Goal: Task Accomplishment & Management: Use online tool/utility

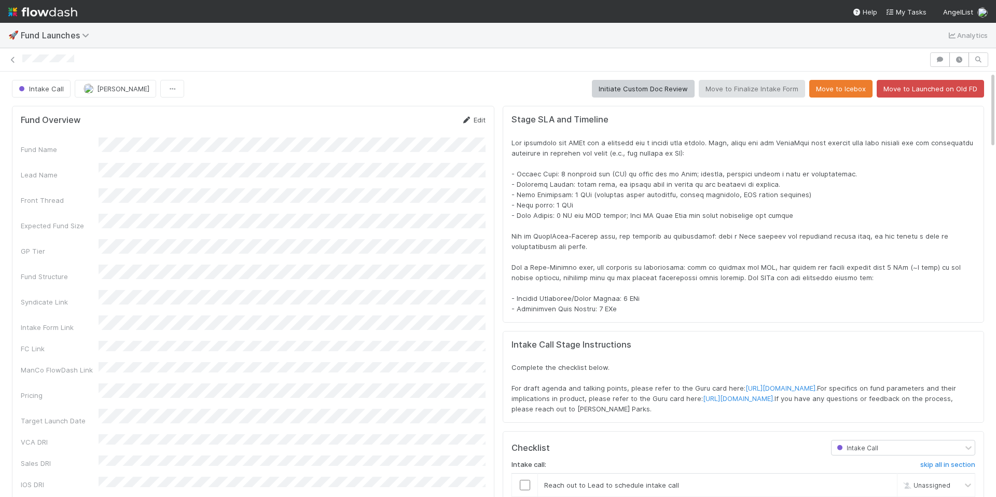
click at [483, 117] on link "Edit" at bounding box center [473, 120] width 24 height 8
click at [467, 129] on button "Cancel" at bounding box center [467, 124] width 36 height 18
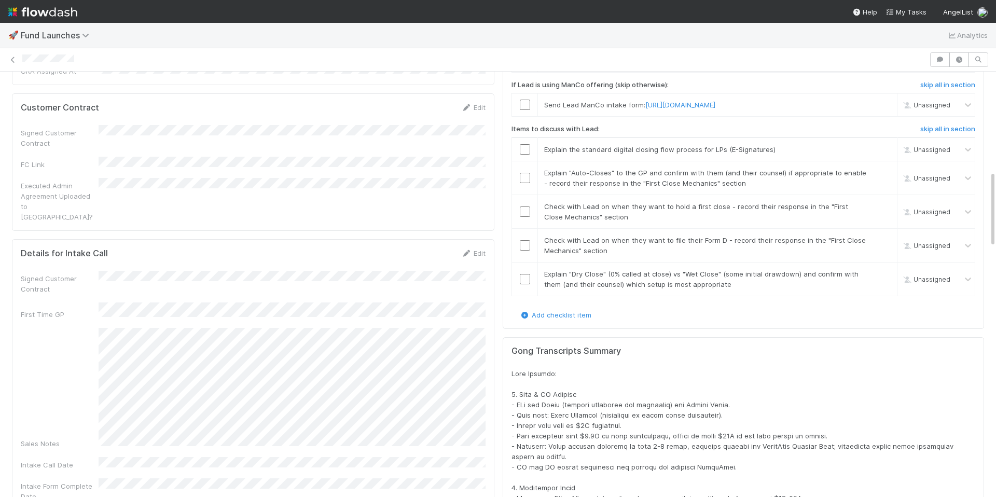
scroll to position [550, 0]
click at [471, 248] on link "Edit" at bounding box center [473, 252] width 24 height 8
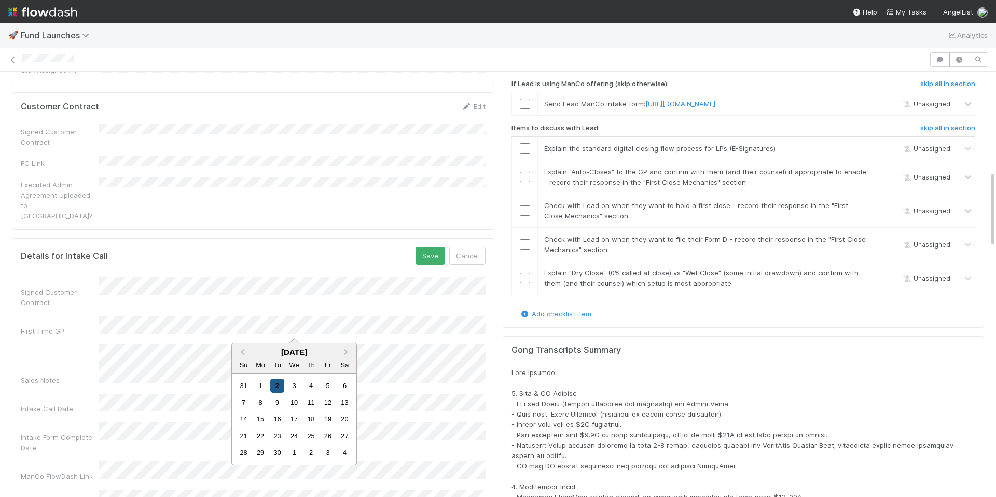
click at [277, 386] on div "2" at bounding box center [277, 386] width 14 height 14
click at [431, 247] on button "Save" at bounding box center [430, 256] width 30 height 18
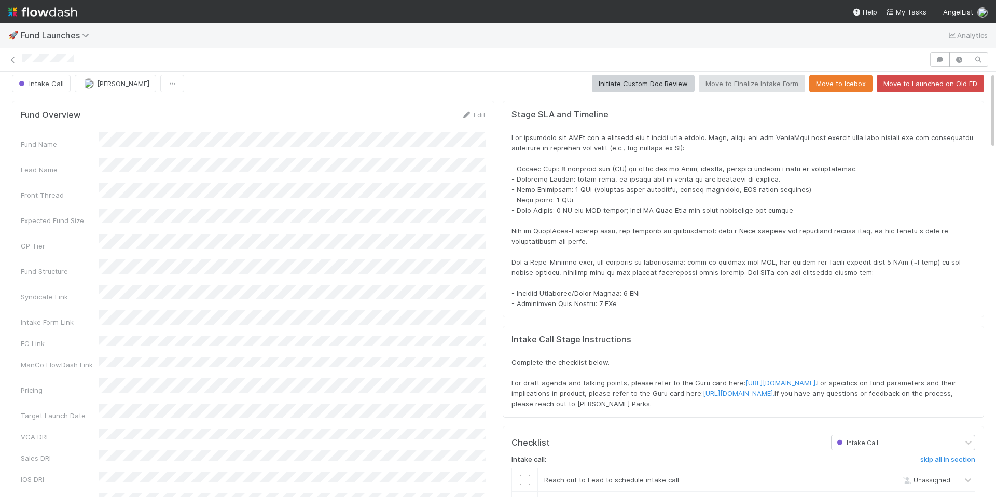
scroll to position [4, 0]
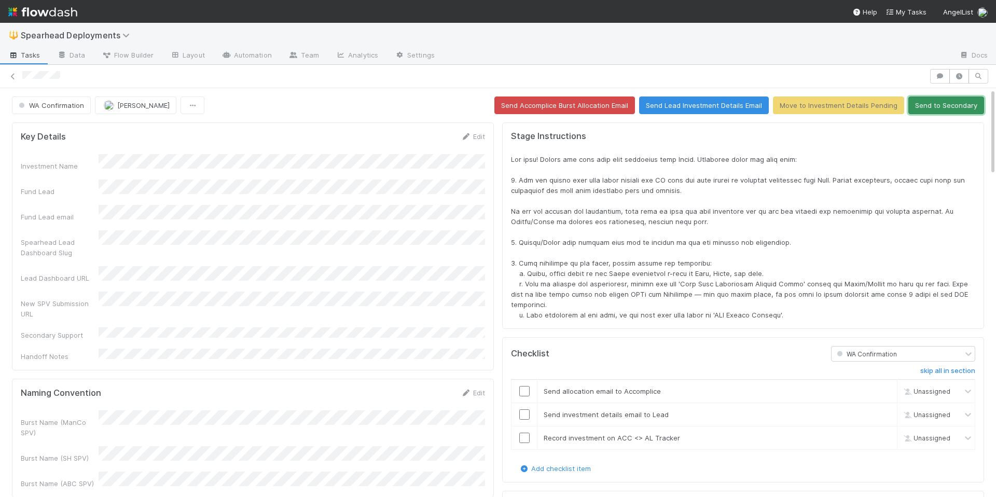
click at [949, 102] on button "Send to Secondary" at bounding box center [946, 105] width 76 height 18
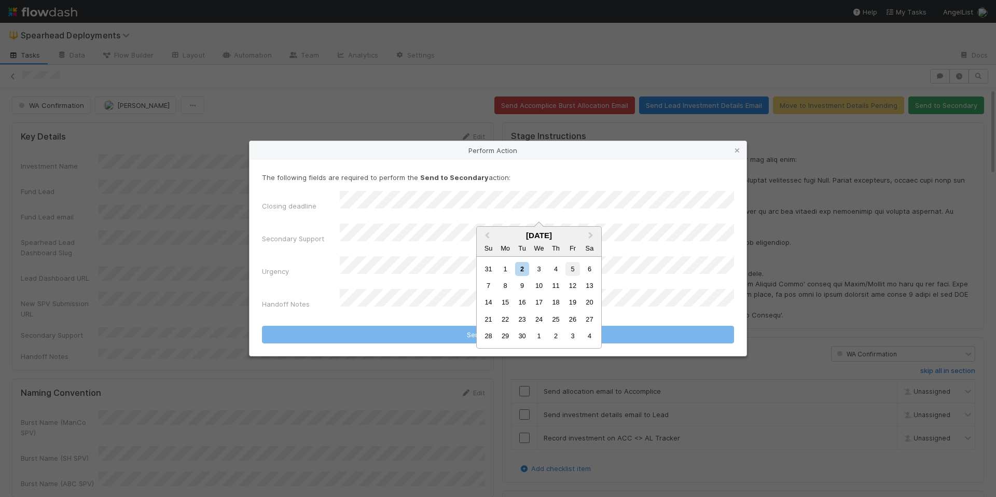
click at [573, 272] on div "5" at bounding box center [572, 269] width 14 height 14
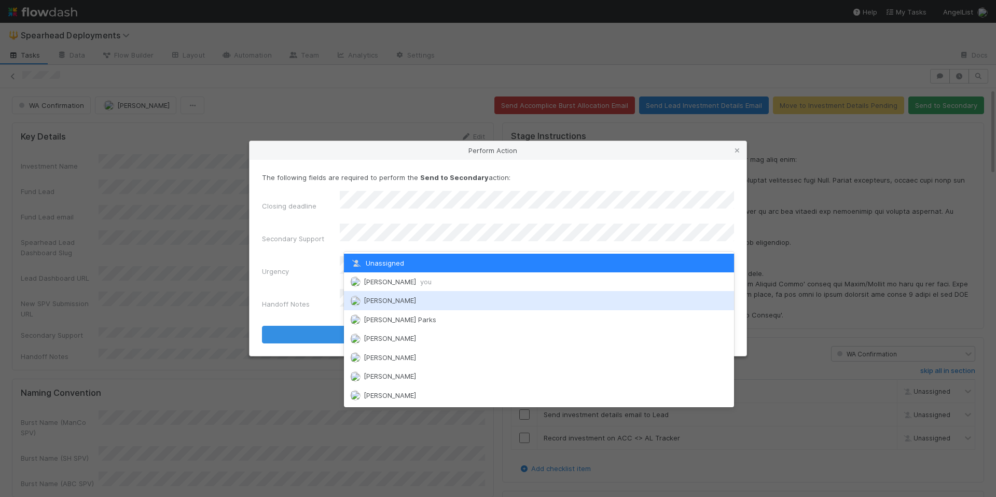
click at [403, 301] on span "[PERSON_NAME]" at bounding box center [390, 300] width 52 height 8
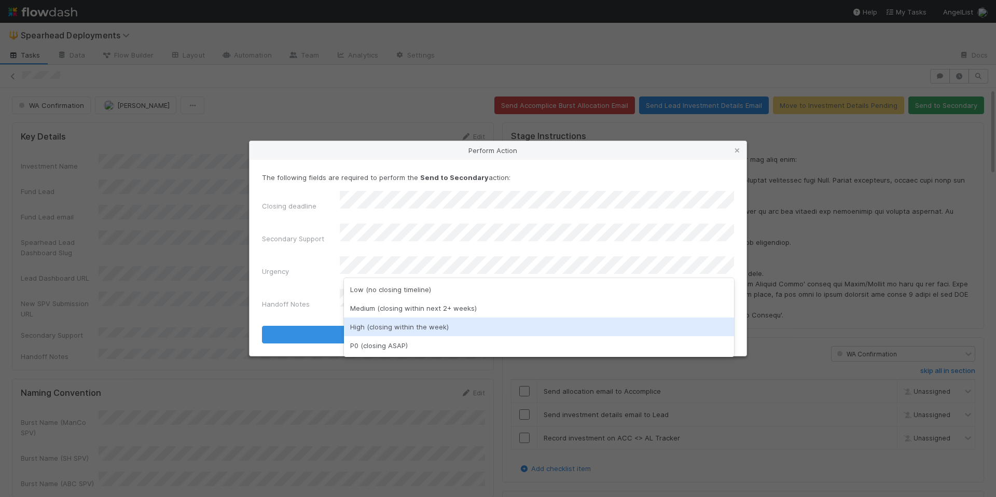
click at [384, 310] on div "Medium (closing within next 2+ weeks)" at bounding box center [539, 308] width 390 height 19
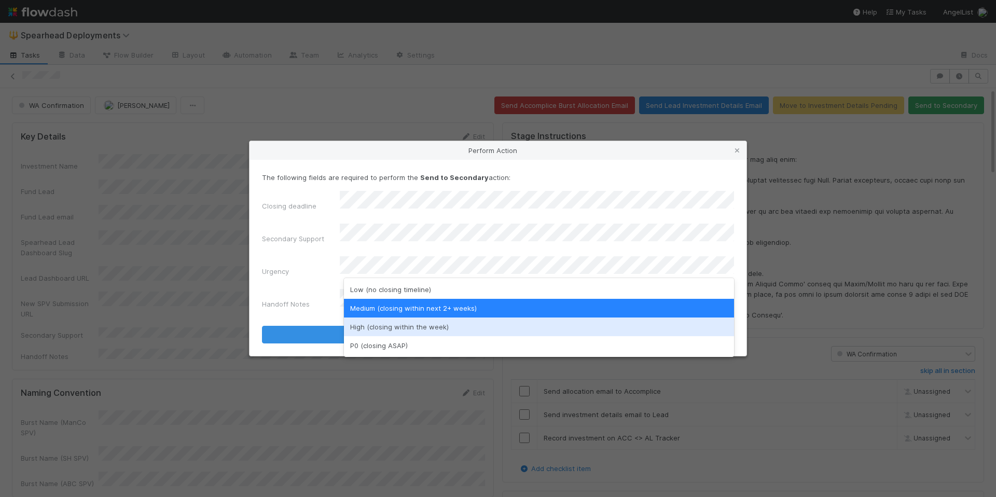
click at [378, 324] on div "High (closing within the week)" at bounding box center [539, 326] width 390 height 19
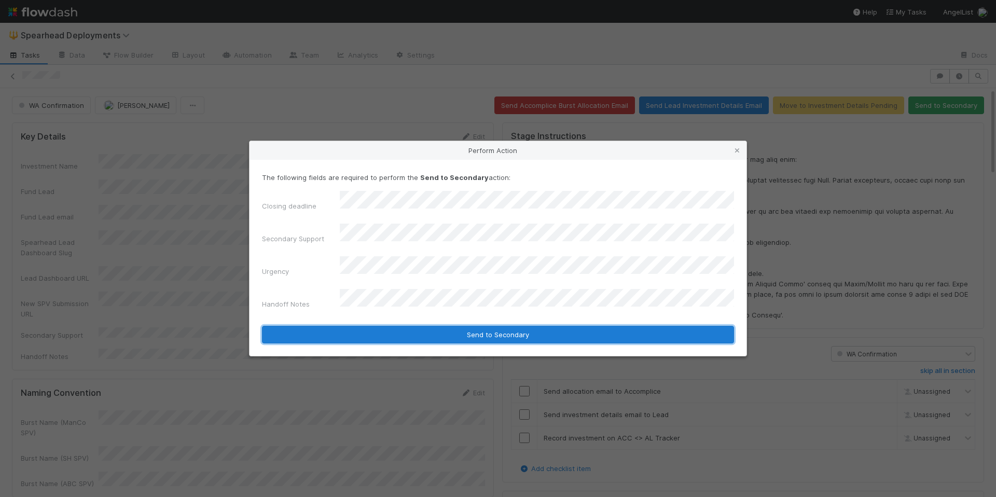
click at [480, 326] on button "Send to Secondary" at bounding box center [498, 335] width 472 height 18
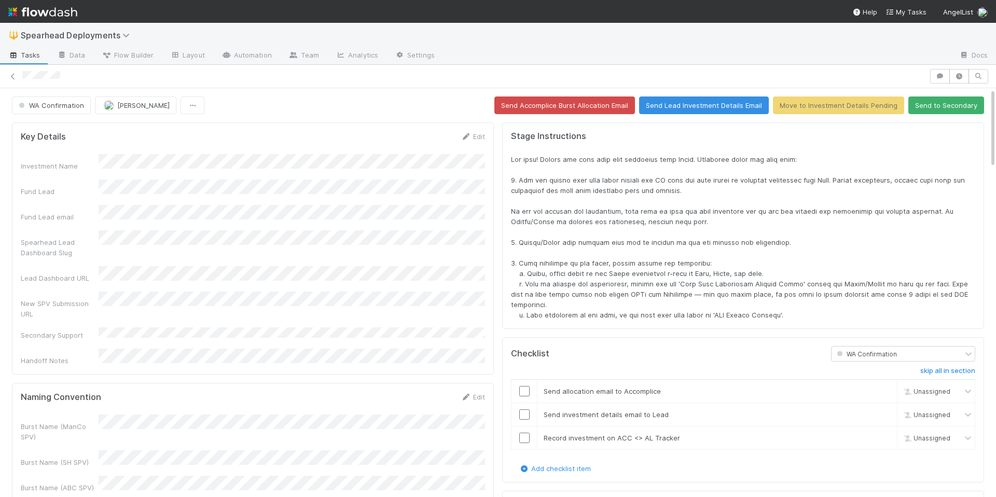
click at [16, 77] on icon at bounding box center [13, 76] width 10 height 7
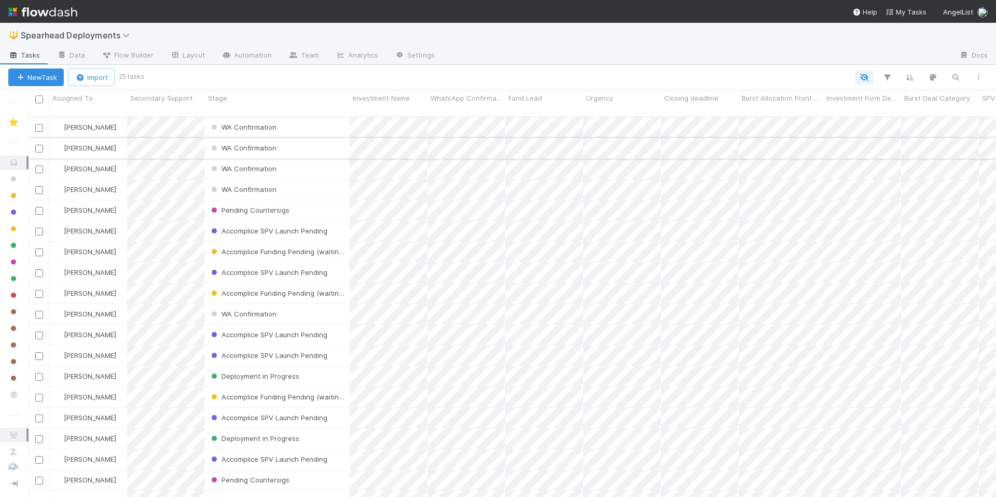
scroll to position [388, 967]
click at [307, 122] on div "WA Confirmation" at bounding box center [277, 127] width 145 height 20
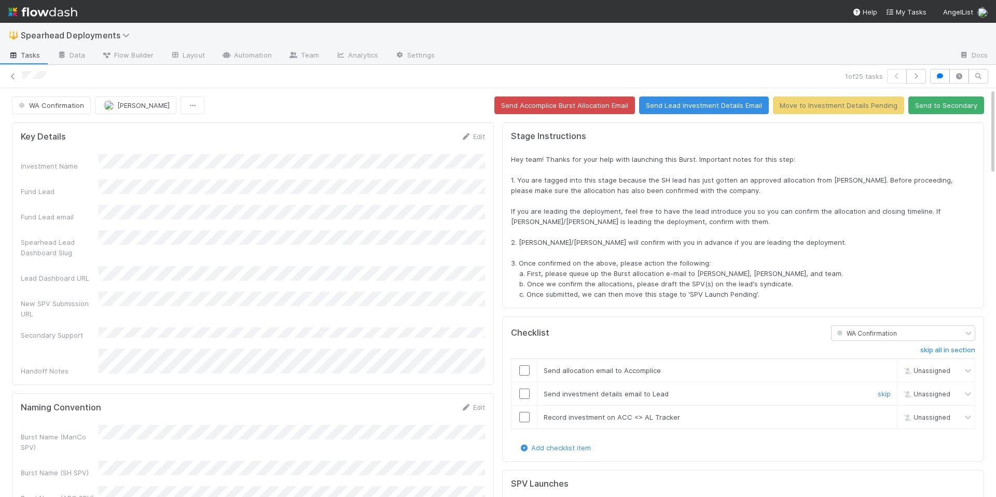
click at [522, 370] on input "checkbox" at bounding box center [524, 370] width 10 height 10
click at [524, 392] on input "checkbox" at bounding box center [524, 393] width 10 height 10
checkbox input "true"
click at [524, 414] on input "checkbox" at bounding box center [524, 417] width 10 height 10
click at [813, 104] on button "Move to Investment Details Pending" at bounding box center [838, 105] width 131 height 18
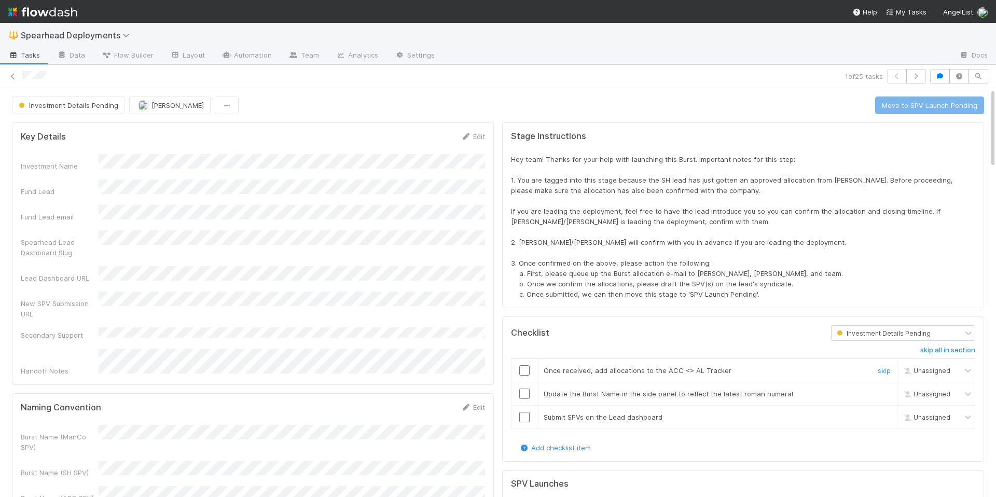
click at [523, 374] on input "checkbox" at bounding box center [524, 370] width 10 height 10
click at [480, 403] on link "Edit" at bounding box center [473, 407] width 24 height 8
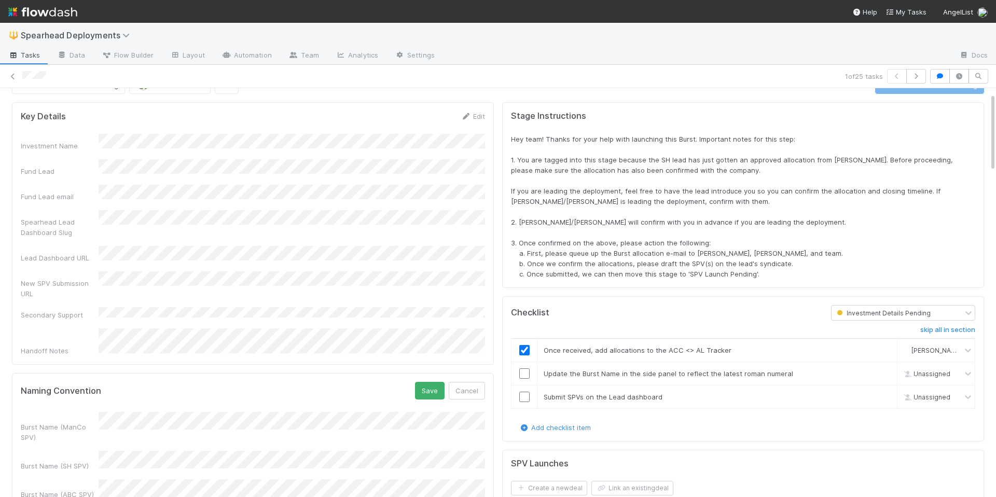
scroll to position [23, 0]
click at [469, 379] on button "Cancel" at bounding box center [467, 388] width 36 height 18
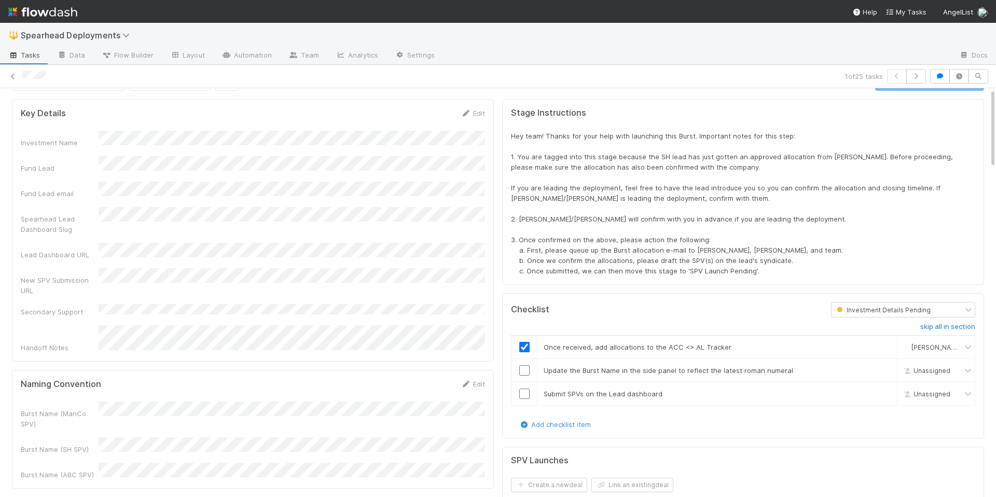
scroll to position [0, 0]
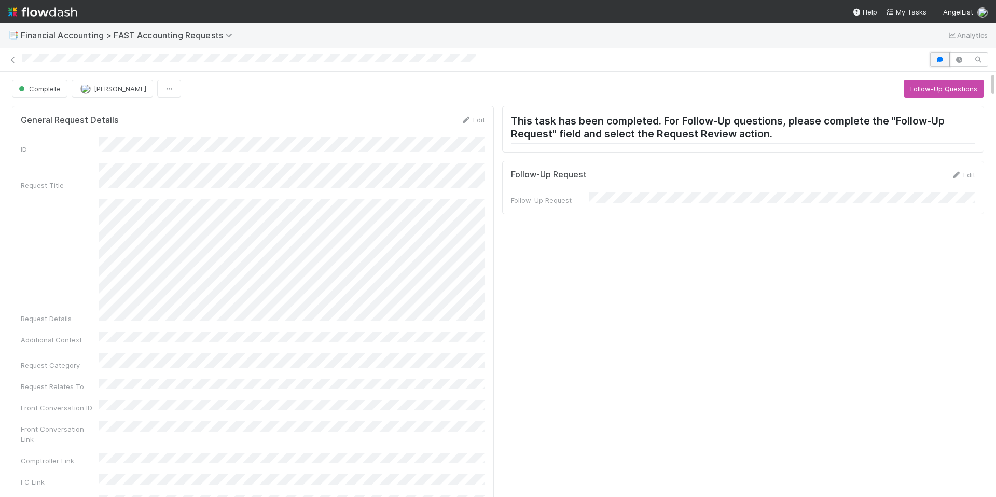
click at [945, 59] on button "button" at bounding box center [940, 59] width 20 height 15
